Goal: Communication & Community: Answer question/provide support

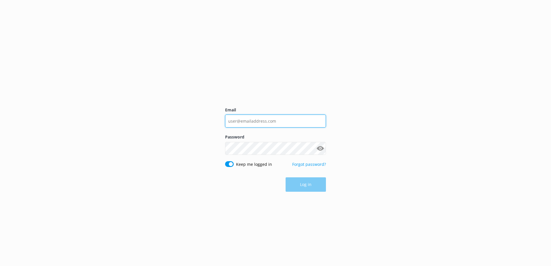
type input "[EMAIL_ADDRESS][DOMAIN_NAME]"
click at [316, 188] on div "Log in" at bounding box center [275, 185] width 101 height 14
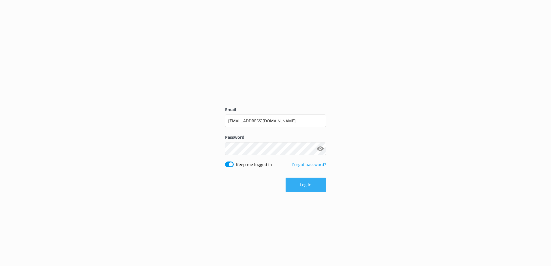
click at [316, 189] on button "Log in" at bounding box center [306, 185] width 40 height 14
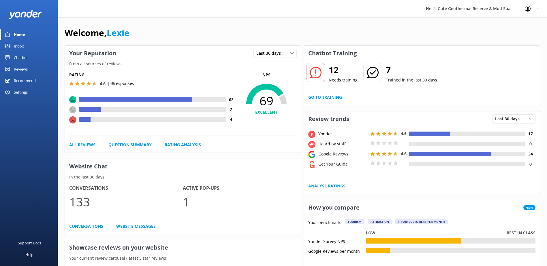
click at [12, 49] on link "Inbox" at bounding box center [29, 46] width 58 height 12
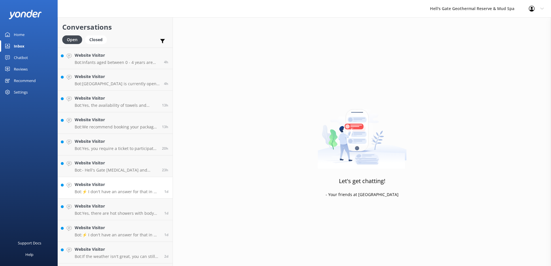
click at [104, 184] on h4 "Website Visitor" at bounding box center [117, 185] width 85 height 6
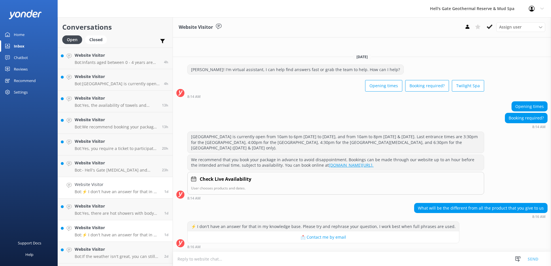
click at [113, 232] on div "Website Visitor Bot: ⚡ I don't have an answer for that in my knowledge base. Pl…" at bounding box center [117, 231] width 85 height 13
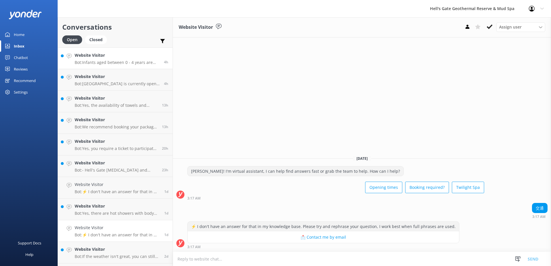
click at [116, 63] on p "Bot: Infants aged between 0 - 4 years are free of charge with a paying adult." at bounding box center [117, 62] width 85 height 5
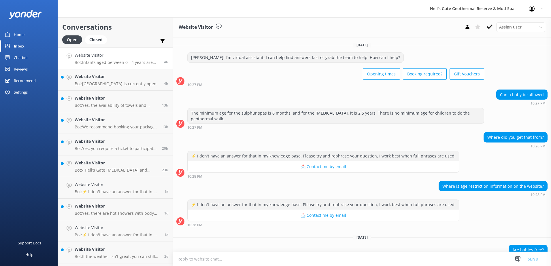
click at [15, 38] on div "Home" at bounding box center [19, 35] width 11 height 12
